Goal: Entertainment & Leisure: Consume media (video, audio)

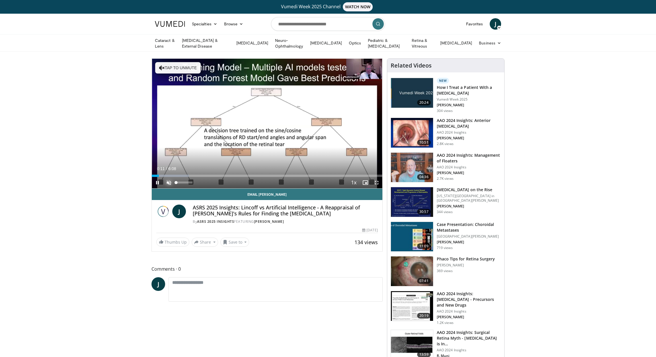
click at [168, 182] on span "Video Player" at bounding box center [168, 182] width 11 height 11
click at [375, 181] on span "Video Player" at bounding box center [376, 182] width 11 height 11
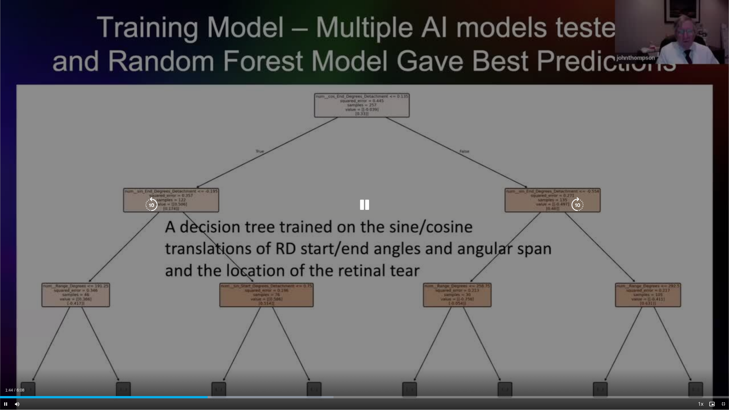
click at [483, 235] on div "10 seconds Tap to unmute" at bounding box center [364, 205] width 729 height 410
click at [656, 189] on div "10 seconds Tap to unmute" at bounding box center [364, 205] width 729 height 410
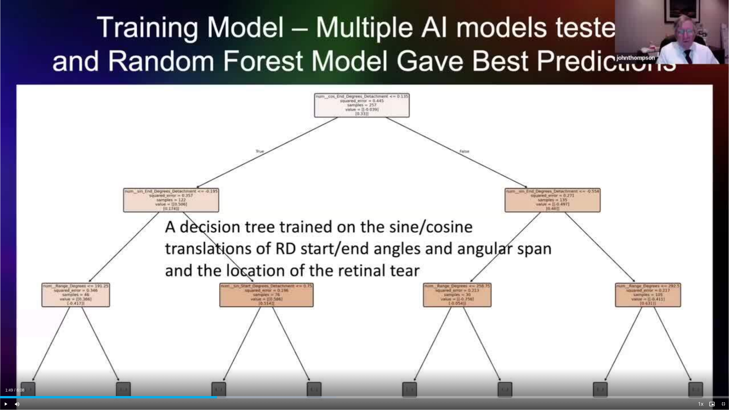
click at [656, 189] on div "10 seconds Tap to unmute" at bounding box center [364, 205] width 729 height 410
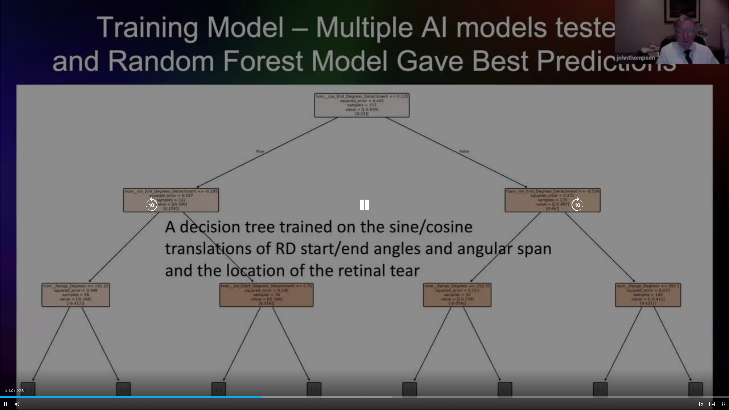
click at [605, 309] on div "10 seconds Tap to unmute" at bounding box center [364, 205] width 729 height 410
click at [601, 312] on div "10 seconds Tap to unmute" at bounding box center [364, 205] width 729 height 410
click at [515, 196] on div "10 seconds Tap to unmute" at bounding box center [364, 205] width 729 height 410
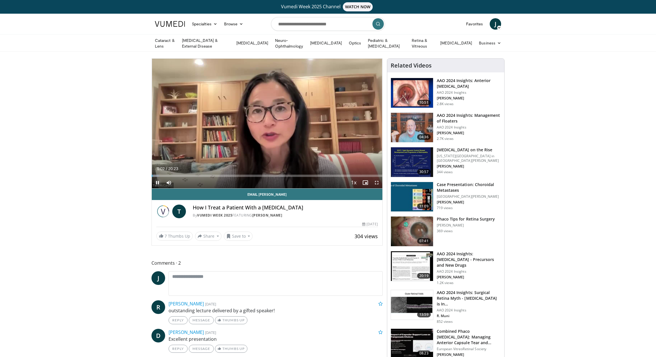
click at [157, 183] on span "Video Player" at bounding box center [157, 182] width 11 height 11
click at [490, 241] on div "Phaco Tips for Retina Surgery David Pérez González 369 views" at bounding box center [466, 231] width 58 height 30
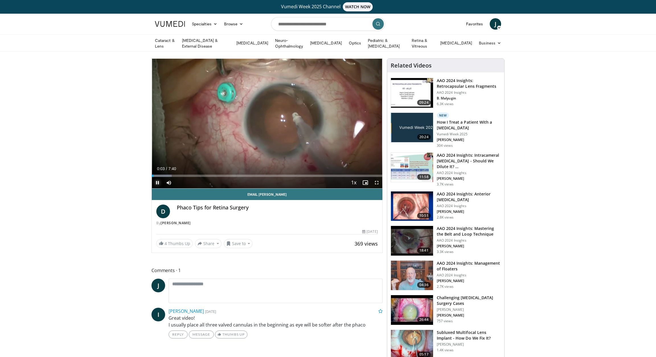
click at [157, 179] on span "Video Player" at bounding box center [157, 182] width 11 height 11
